Goal: Task Accomplishment & Management: Use online tool/utility

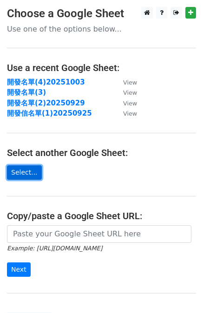
click at [27, 168] on link "Select..." at bounding box center [24, 172] width 35 height 14
click at [86, 176] on main "Choose a Google Sheet Use one of the options below... Use a recent Google Sheet…" at bounding box center [101, 166] width 203 height 319
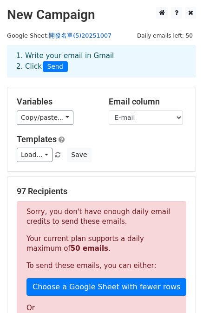
click at [83, 39] on link "開發名單(5)20251007" at bounding box center [80, 35] width 63 height 7
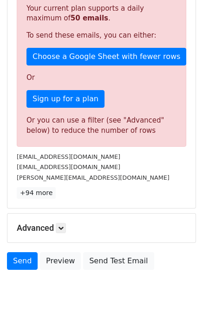
scroll to position [171, 0]
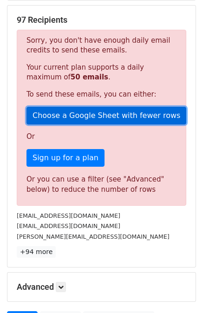
click at [68, 117] on link "Choose a Google Sheet with fewer rows" at bounding box center [106, 116] width 160 height 18
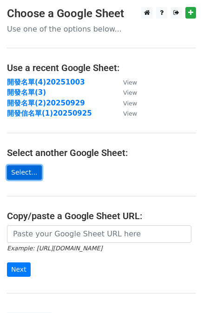
click at [25, 170] on link "Select..." at bounding box center [24, 172] width 35 height 14
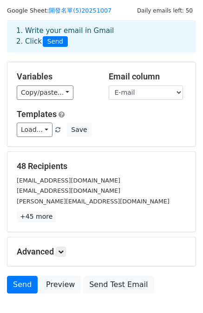
scroll to position [46, 0]
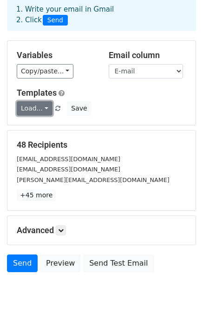
click at [41, 108] on link "Load..." at bounding box center [35, 108] width 36 height 14
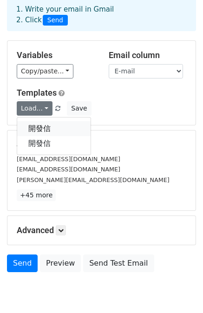
click at [42, 129] on link "開發信" at bounding box center [53, 128] width 73 height 15
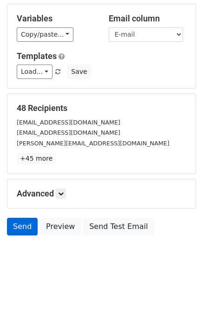
scroll to position [84, 0]
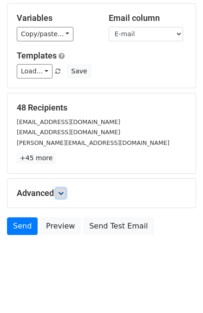
click at [61, 192] on icon at bounding box center [61, 193] width 6 height 6
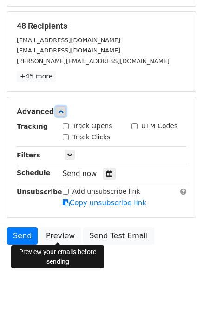
scroll to position [169, 0]
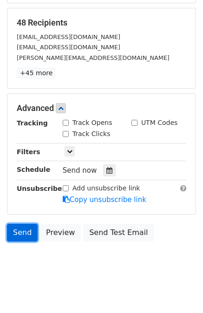
click at [27, 232] on link "Send" at bounding box center [22, 233] width 31 height 18
